Goal: Communication & Community: Answer question/provide support

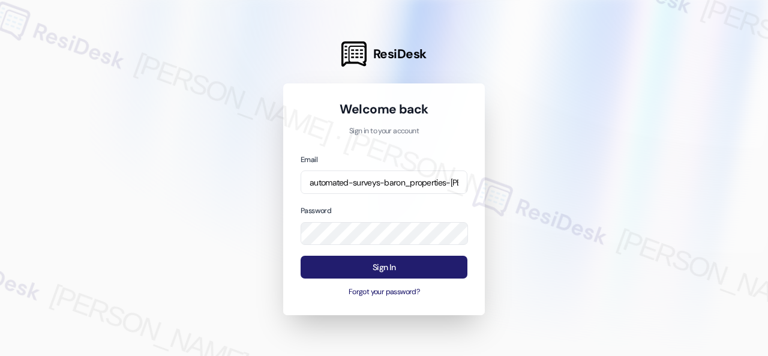
click at [349, 271] on button "Sign In" at bounding box center [384, 267] width 167 height 23
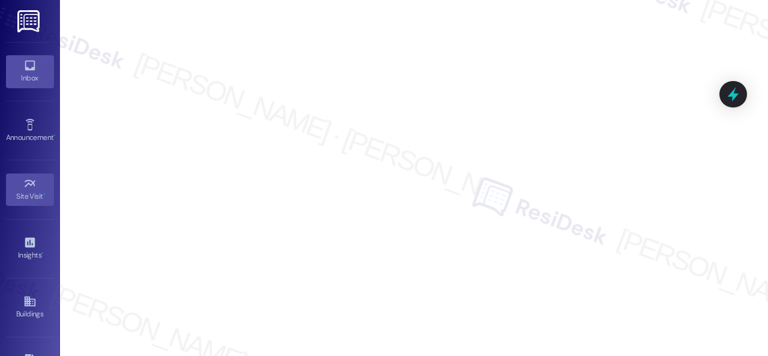
click at [23, 70] on icon at bounding box center [29, 65] width 13 height 13
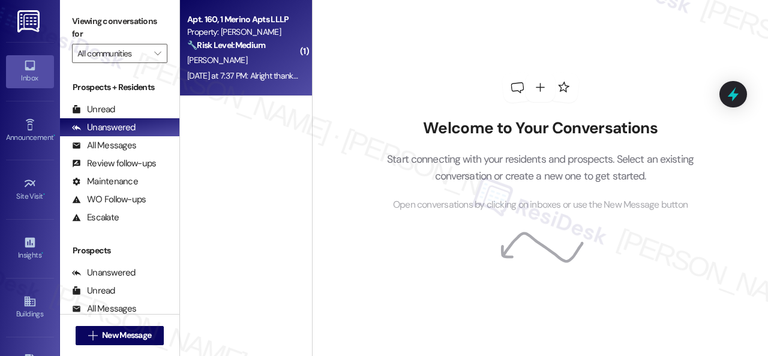
click at [260, 65] on div "[PERSON_NAME]" at bounding box center [242, 60] width 113 height 15
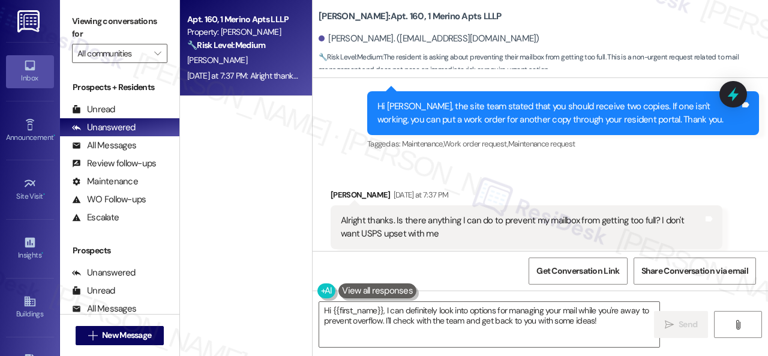
scroll to position [1621, 0]
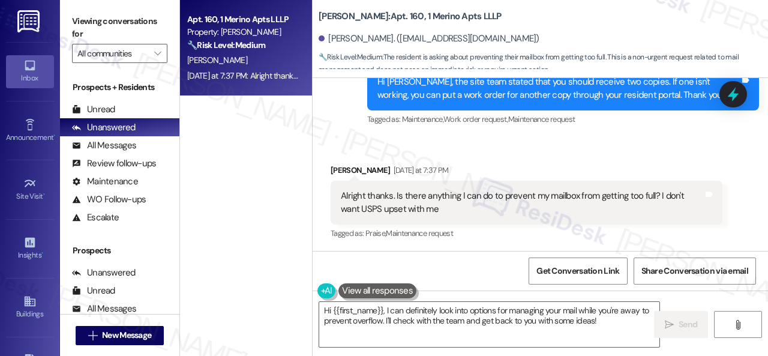
drag, startPoint x: 606, startPoint y: 320, endPoint x: 228, endPoint y: 315, distance: 378.1
click at [228, 315] on div "Apt. 160, 1 Merino Apts LLLP Property: [PERSON_NAME] 🔧 Risk Level: Medium The r…" at bounding box center [474, 178] width 588 height 356
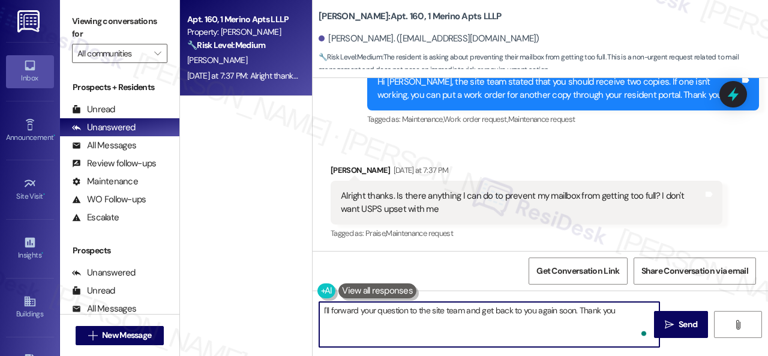
type textarea "I'll forward your question to the site team and get back to you again soon. Tha…"
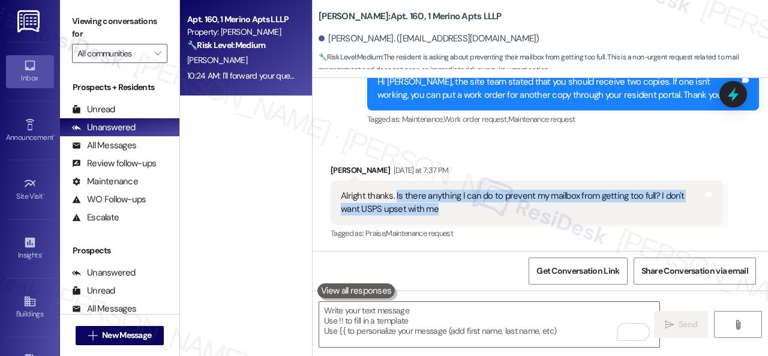
drag, startPoint x: 394, startPoint y: 194, endPoint x: 437, endPoint y: 208, distance: 45.5
click at [437, 208] on div "Alright thanks. Is there anything I can do to prevent my mailbox from getting t…" at bounding box center [522, 203] width 362 height 26
copy div "Is there anything I can do to prevent my mailbox from getting too full? I don't…"
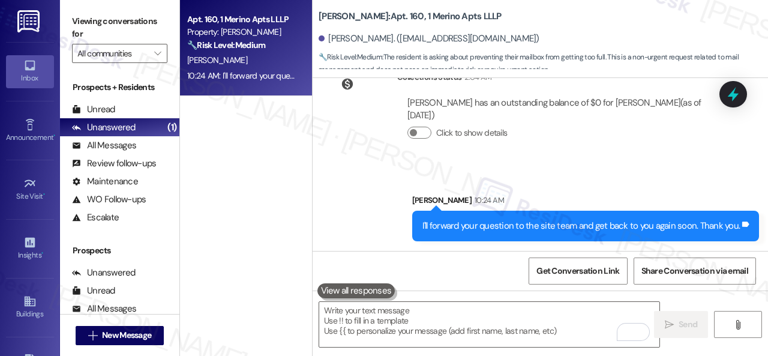
scroll to position [4, 0]
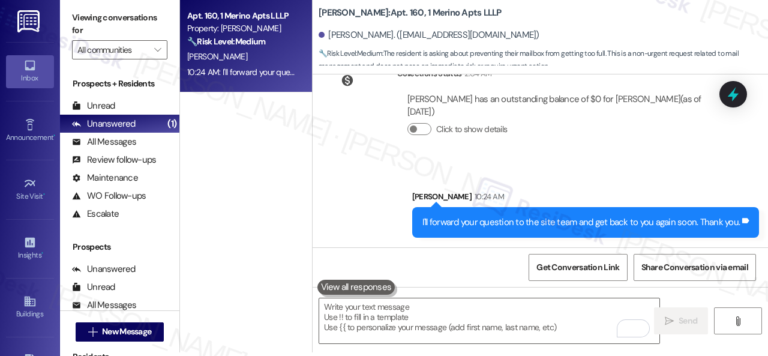
click at [564, 155] on div "Collections Status 2:04 AM [PERSON_NAME] has an outstanding balance of $0 for […" at bounding box center [527, 110] width 410 height 105
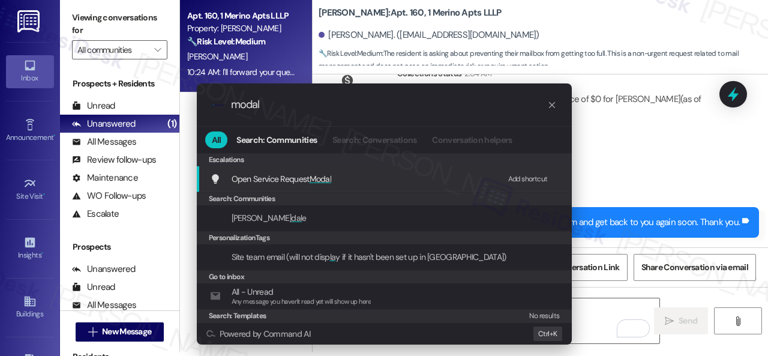
click at [528, 180] on div "Add shortcut" at bounding box center [528, 179] width 40 height 13
drag, startPoint x: 289, startPoint y: 105, endPoint x: 203, endPoint y: 103, distance: 86.4
click at [203, 103] on div ".cls-1{fill:#0a055f;}.cls-2{fill:#0cc4c4;} resideskLogoBlueOrange modal" at bounding box center [384, 104] width 375 height 43
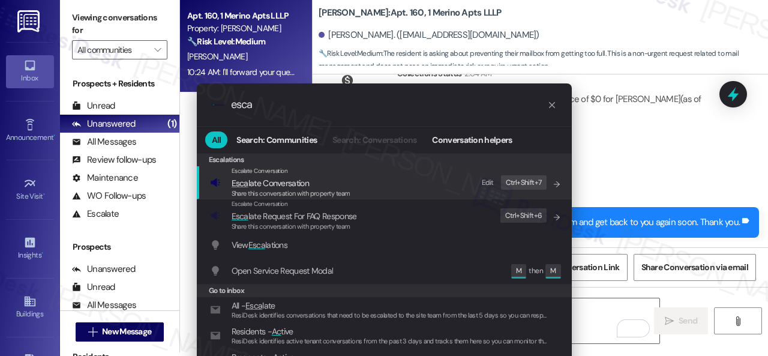
click at [487, 178] on div "Edit" at bounding box center [488, 182] width 12 height 13
drag, startPoint x: 266, startPoint y: 106, endPoint x: 208, endPoint y: 102, distance: 59.0
click at [208, 102] on div ".cls-1{fill:#0a055f;}.cls-2{fill:#0cc4c4;} resideskLogoBlueOrange esca" at bounding box center [384, 104] width 375 height 43
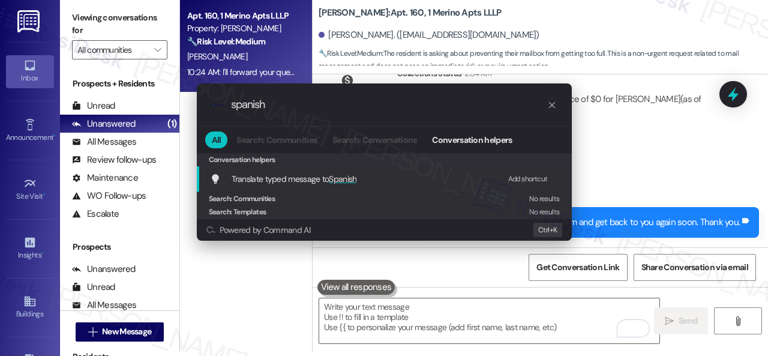
type input "spanish"
click at [539, 175] on div "Add shortcut" at bounding box center [528, 179] width 40 height 13
click at [549, 102] on icon "progress bar" at bounding box center [552, 105] width 10 height 10
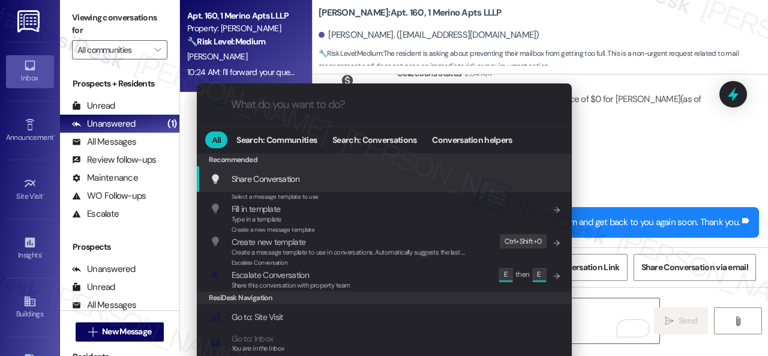
click at [666, 168] on div ".cls-1{fill:#0a055f;}.cls-2{fill:#0cc4c4;} resideskLogoBlueOrange All Search: C…" at bounding box center [384, 178] width 768 height 356
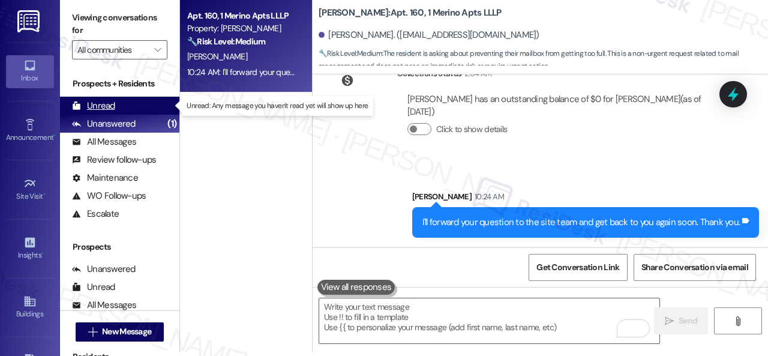
click at [103, 103] on div "Unread" at bounding box center [93, 106] width 43 height 13
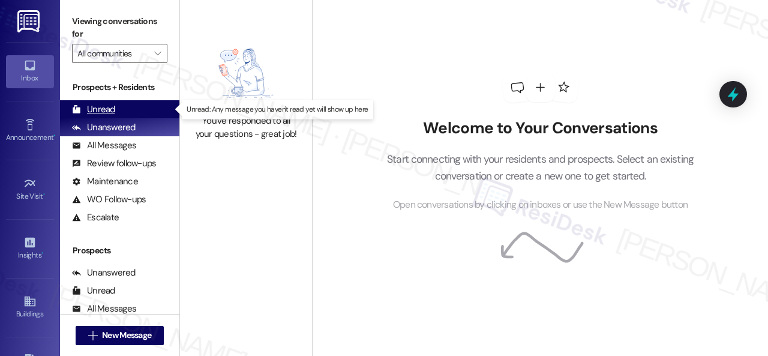
click at [101, 106] on div "Unread" at bounding box center [93, 109] width 43 height 13
